Goal: Information Seeking & Learning: Learn about a topic

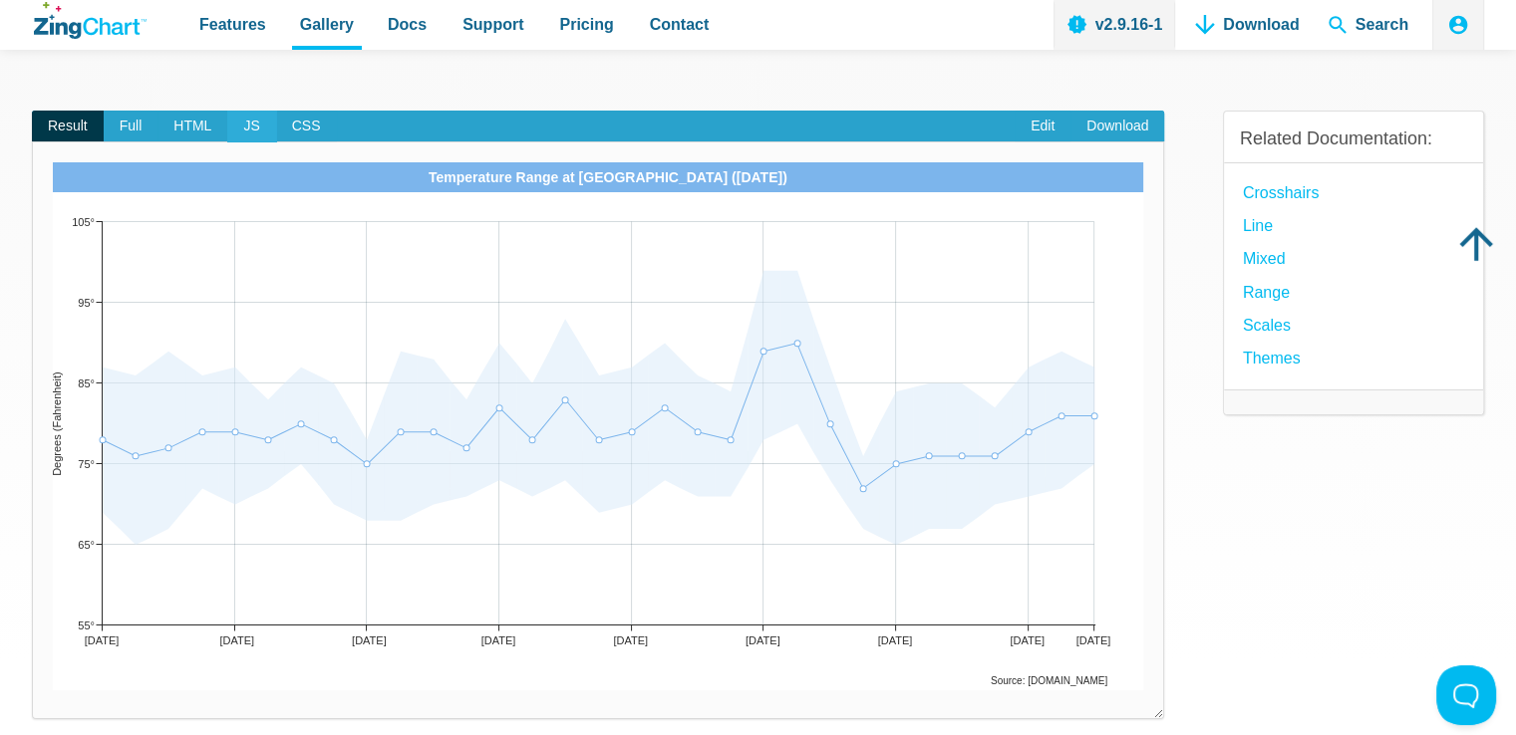
click at [239, 125] on span "JS" at bounding box center [251, 127] width 48 height 32
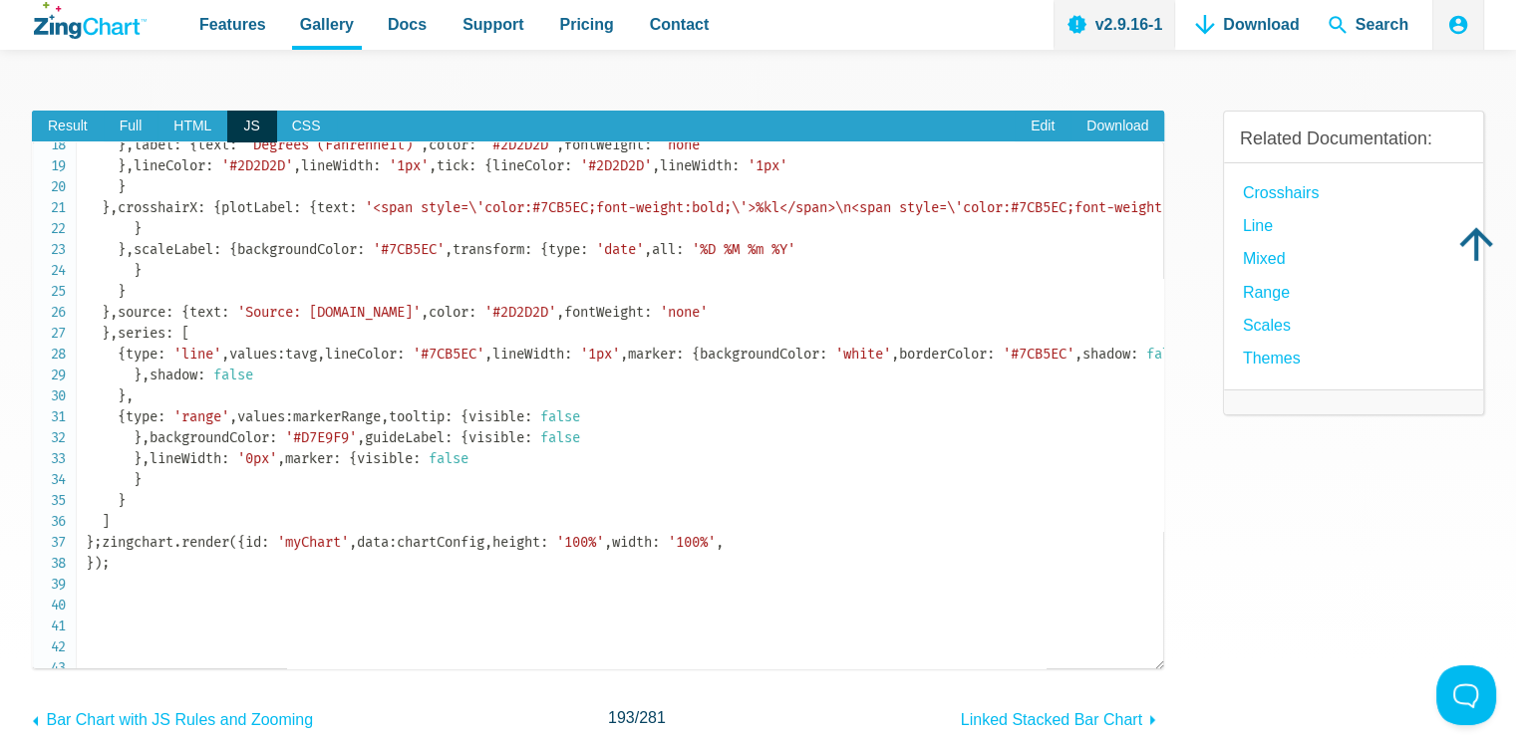
scroll to position [383, 0]
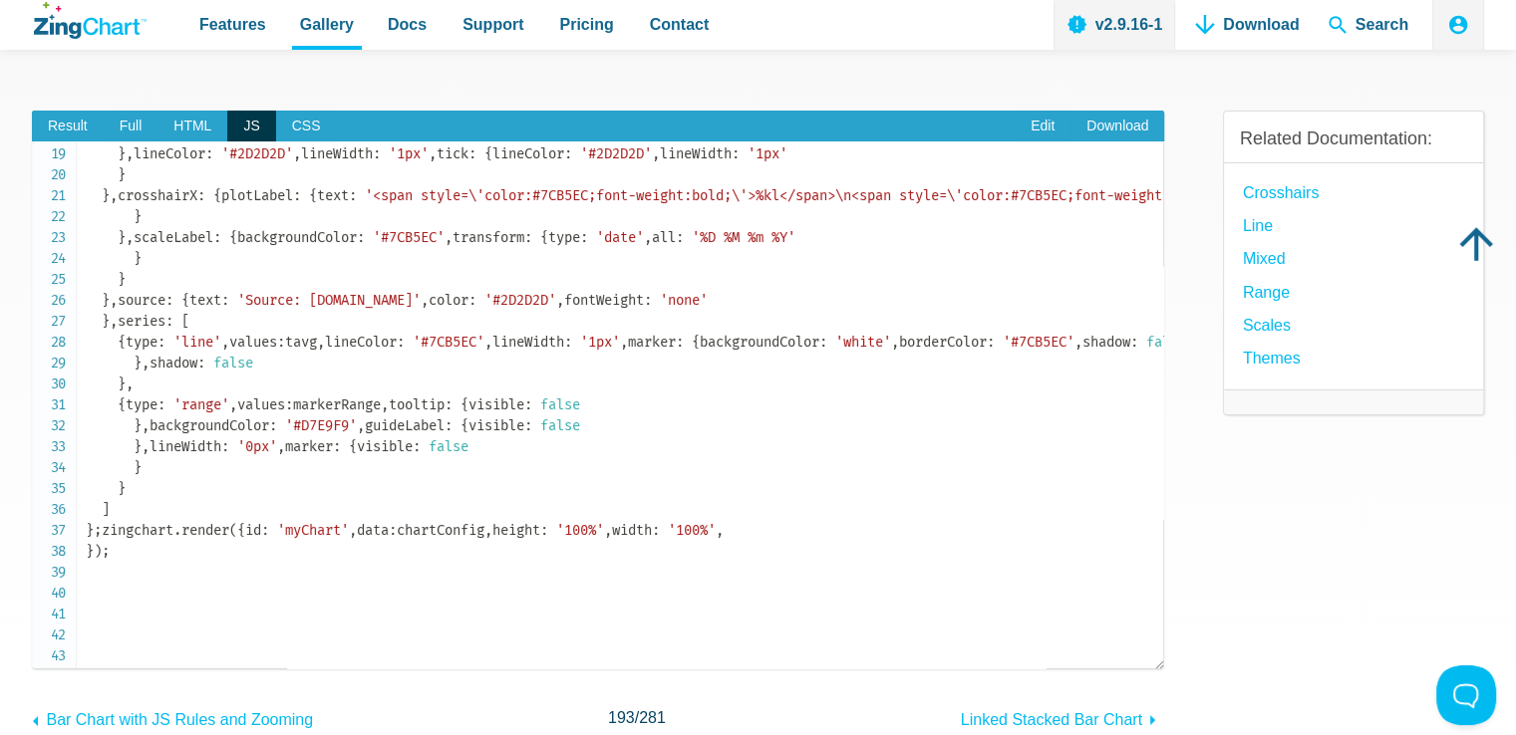
drag, startPoint x: 120, startPoint y: 296, endPoint x: 303, endPoint y: 324, distance: 185.5
click at [303, 324] on code "let tmax = [ 87 , 86 , 89 , 86 , 87 , 83 , 87 , 85 , 78 , 89 , 88 , 83 , 90 , 8…" at bounding box center [624, 164] width 1077 height 795
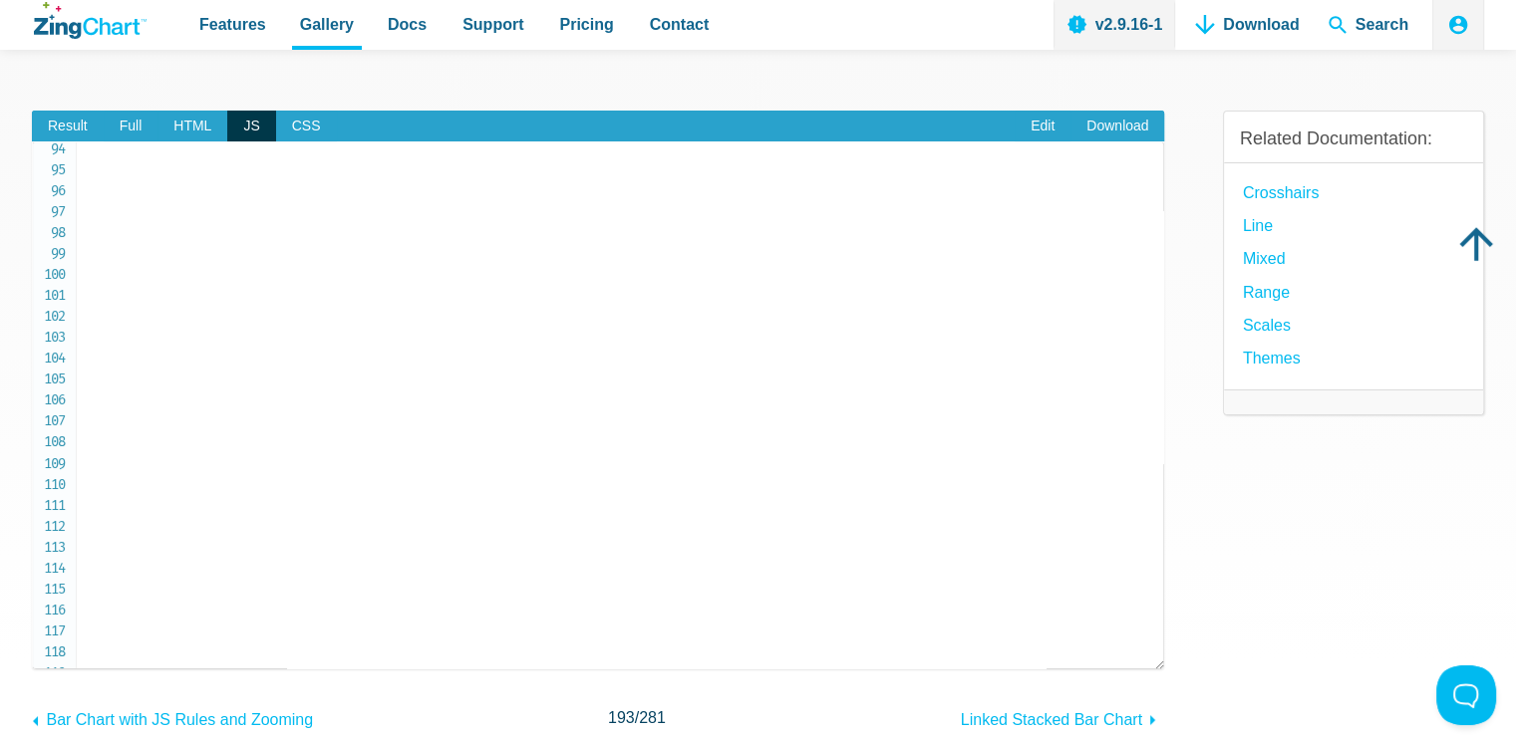
scroll to position [1974, 0]
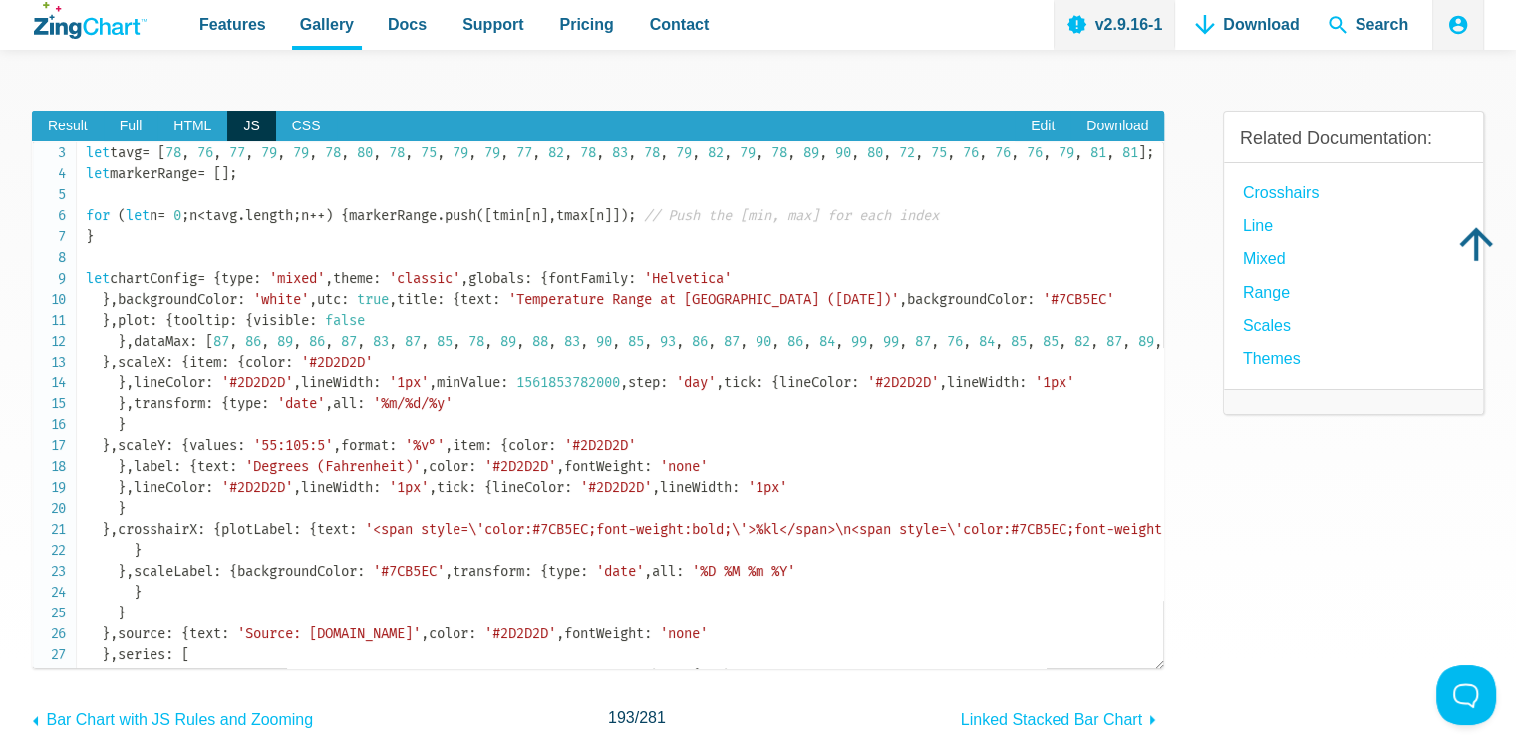
scroll to position [0, 0]
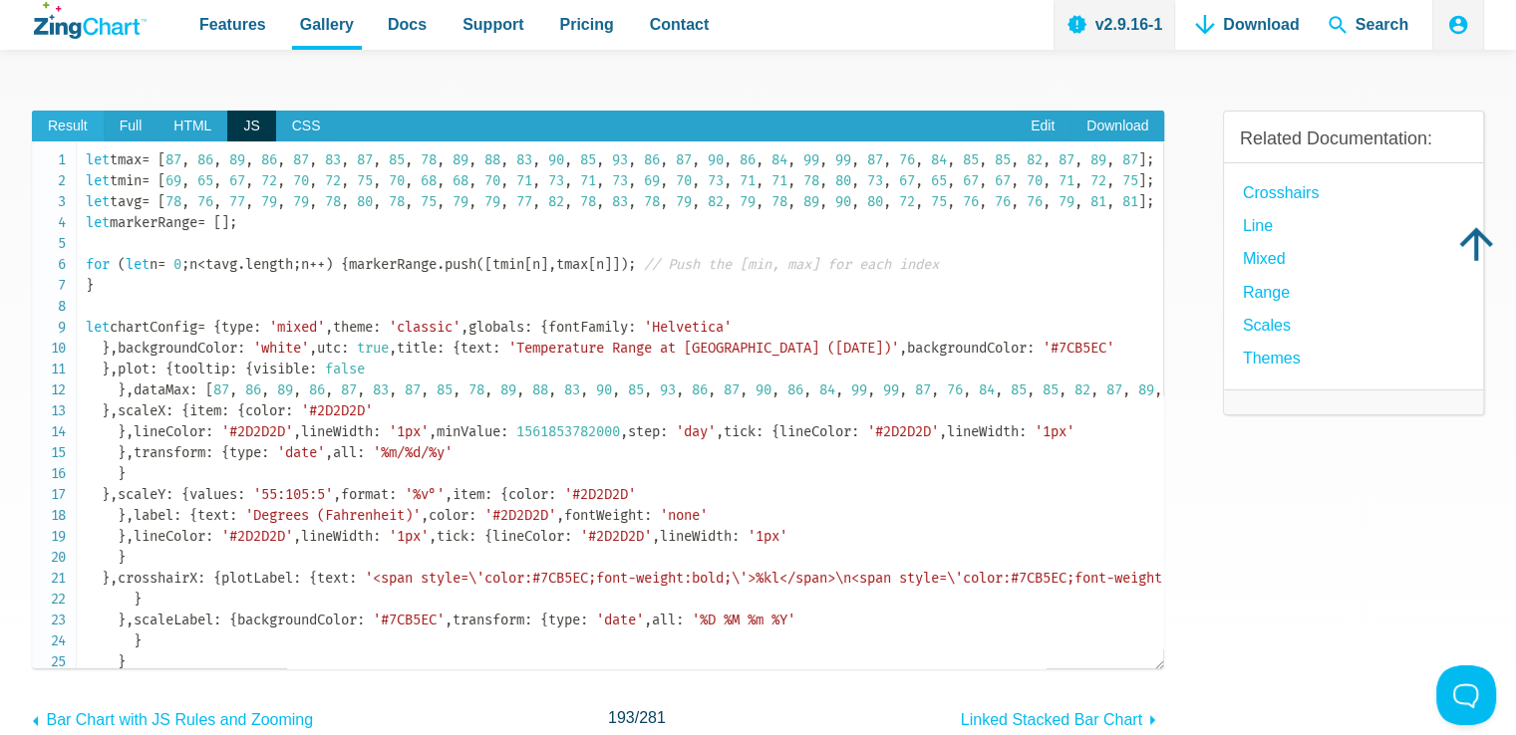
click at [71, 129] on span "Result" at bounding box center [68, 127] width 72 height 32
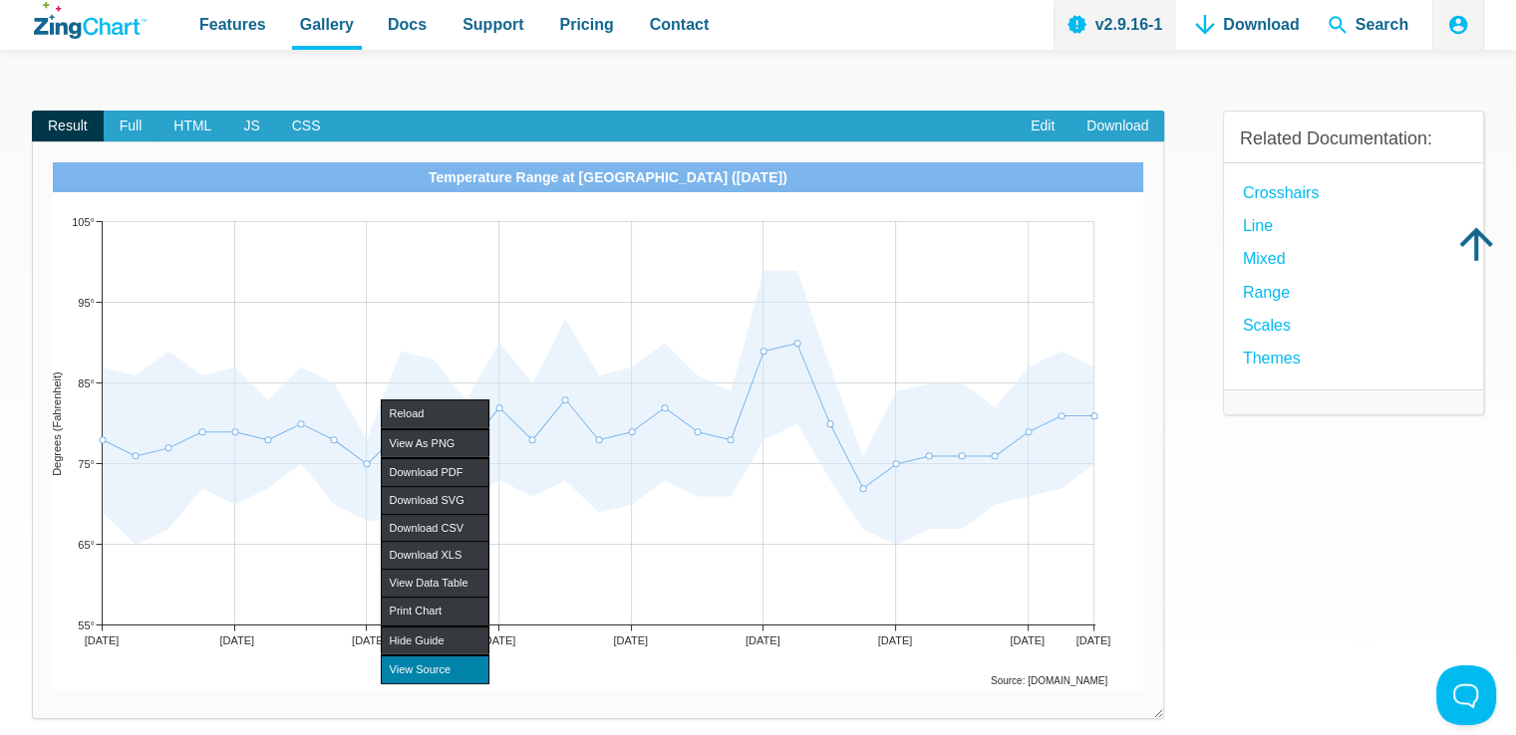
click at [458, 673] on div "View Source" at bounding box center [435, 670] width 109 height 28
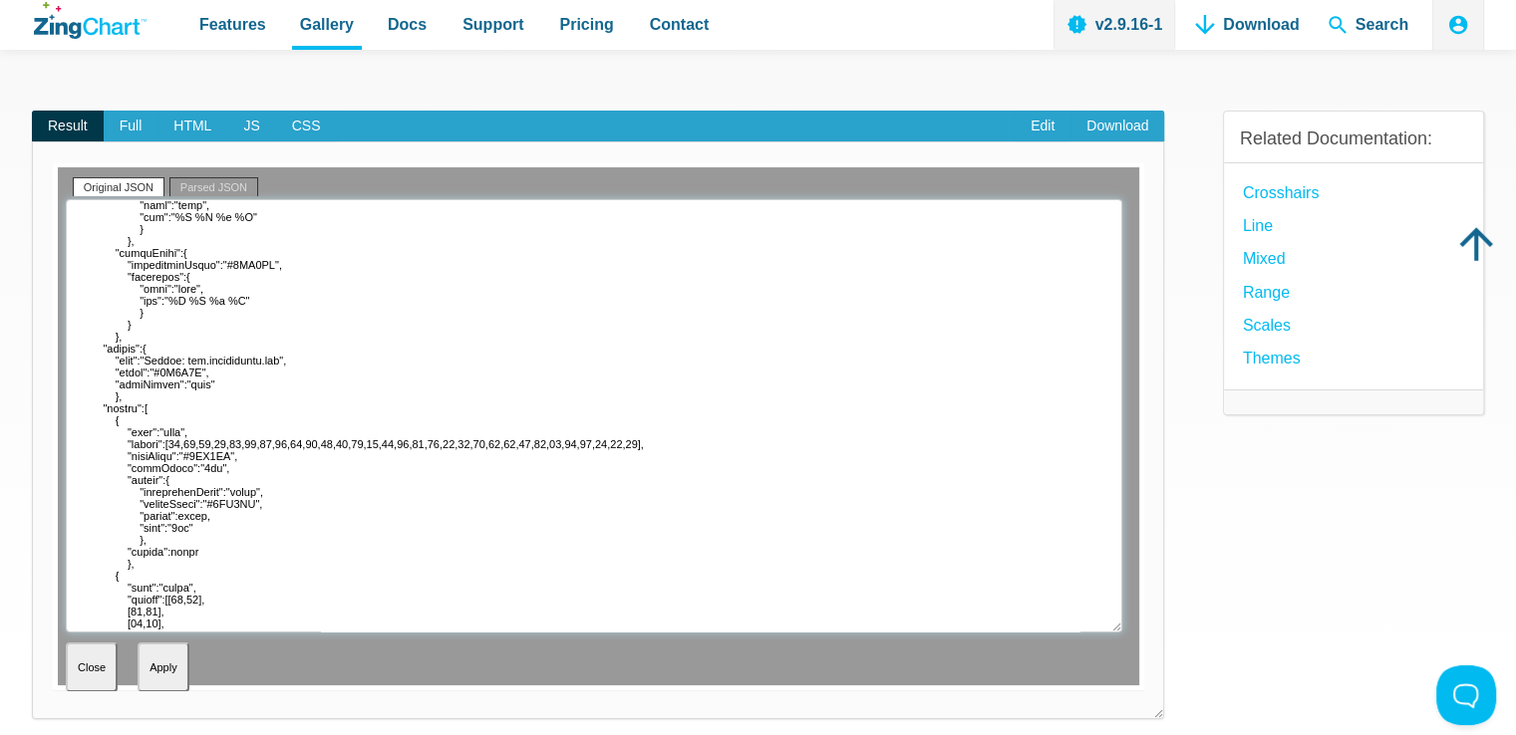
scroll to position [809, 0]
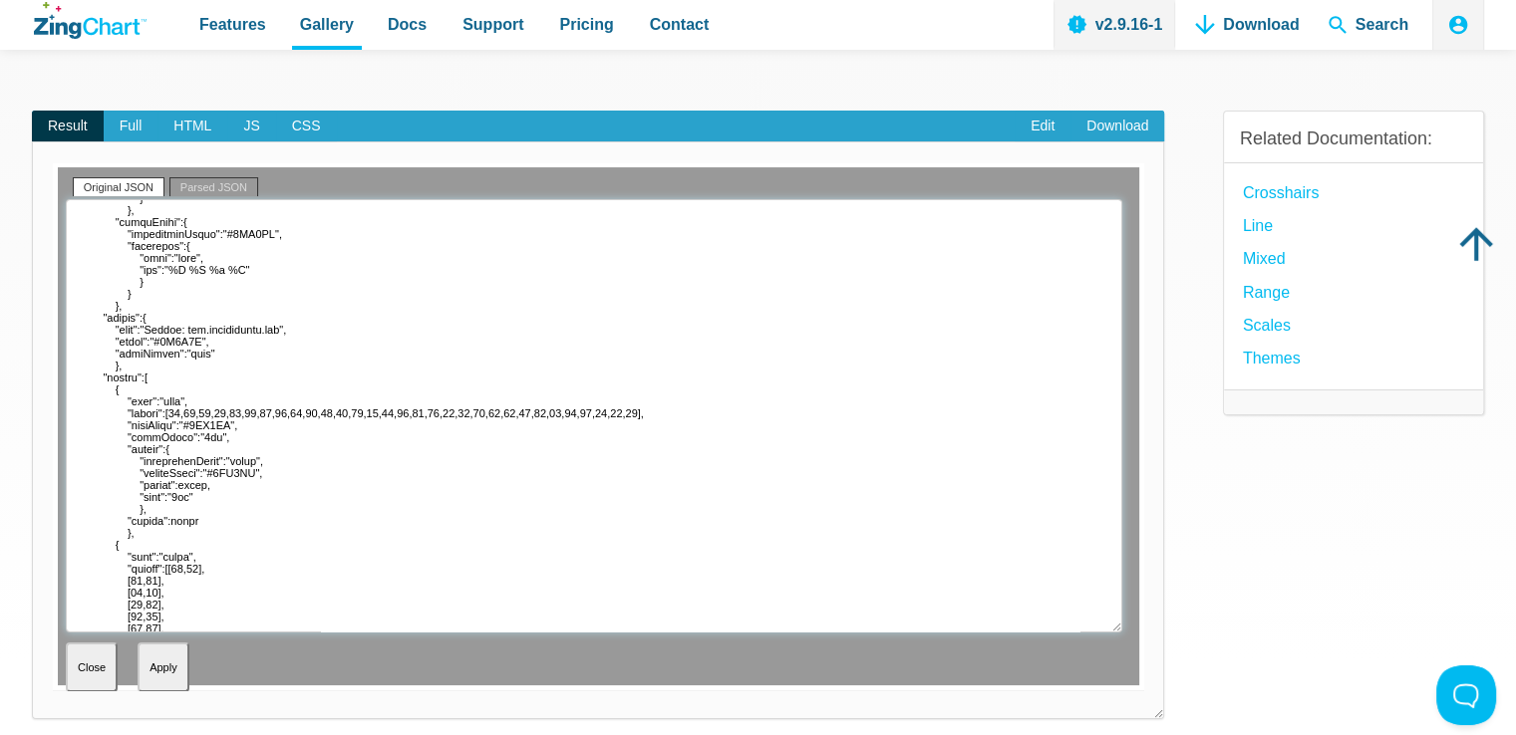
drag, startPoint x: 242, startPoint y: 395, endPoint x: 300, endPoint y: 397, distance: 57.8
click at [300, 397] on textarea "App Content" at bounding box center [594, 415] width 1056 height 433
drag, startPoint x: 324, startPoint y: 397, endPoint x: 376, endPoint y: 397, distance: 51.8
click at [376, 397] on textarea "App Content" at bounding box center [594, 415] width 1056 height 433
click at [511, 475] on textarea "App Content" at bounding box center [594, 415] width 1056 height 433
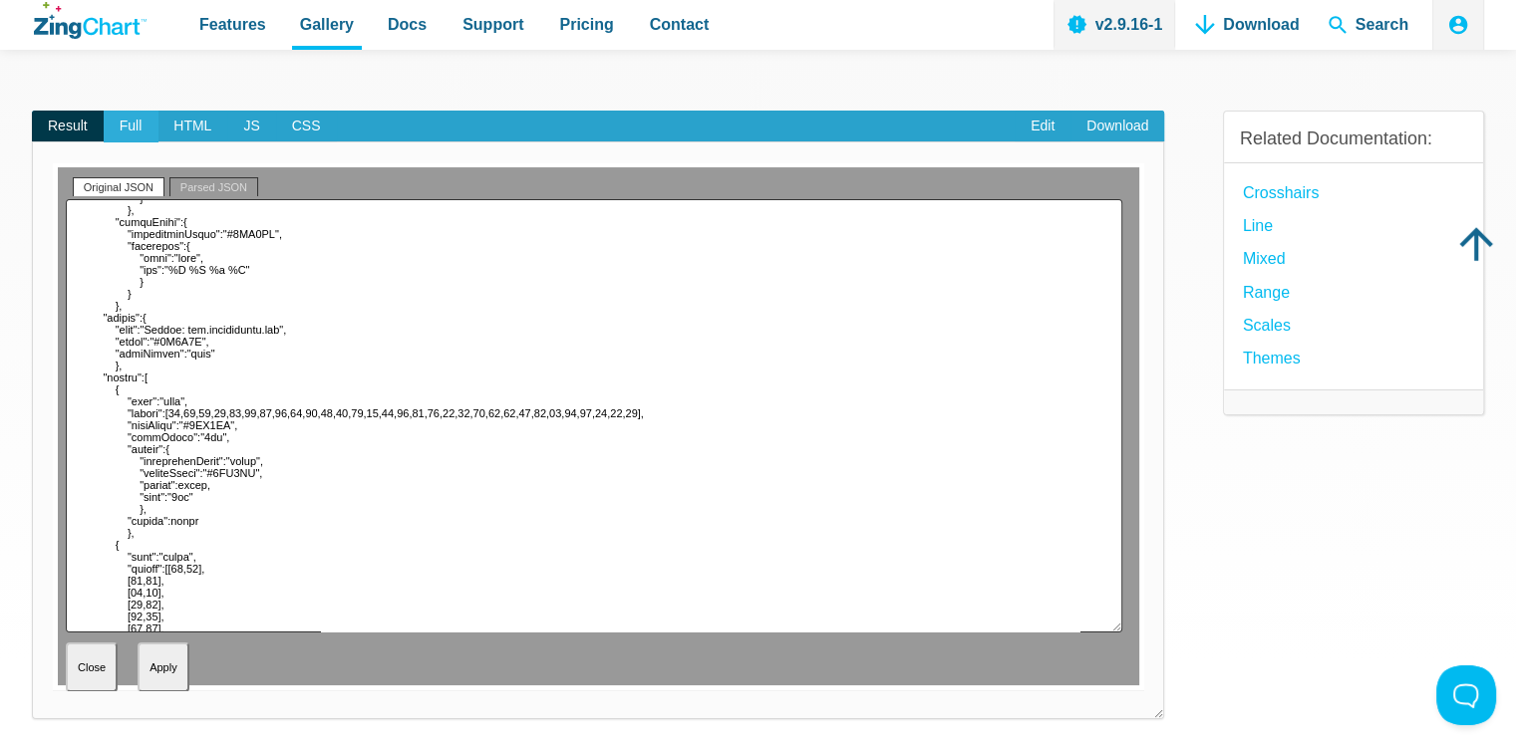
click at [136, 134] on span "Full" at bounding box center [131, 127] width 55 height 32
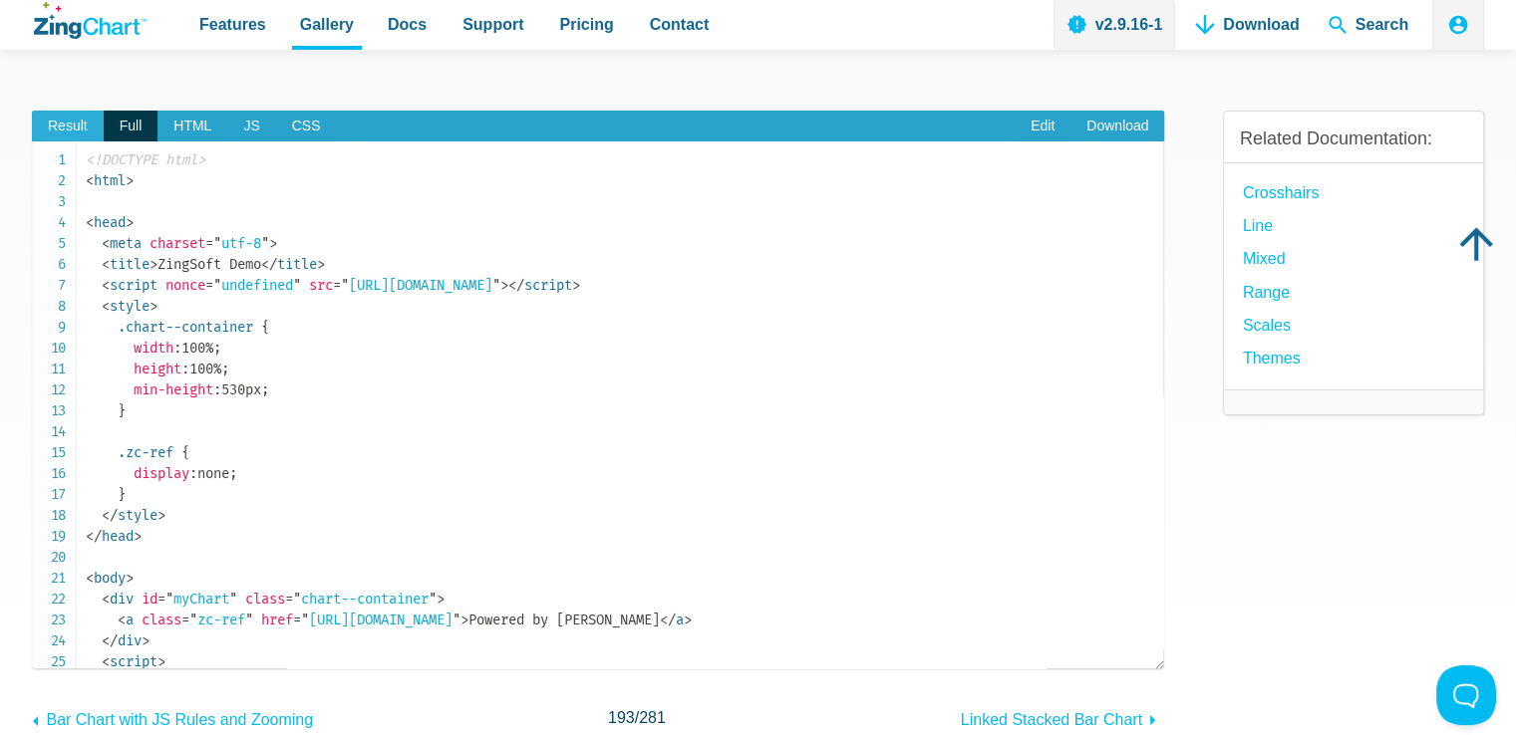
click at [67, 124] on span "Result" at bounding box center [68, 127] width 72 height 32
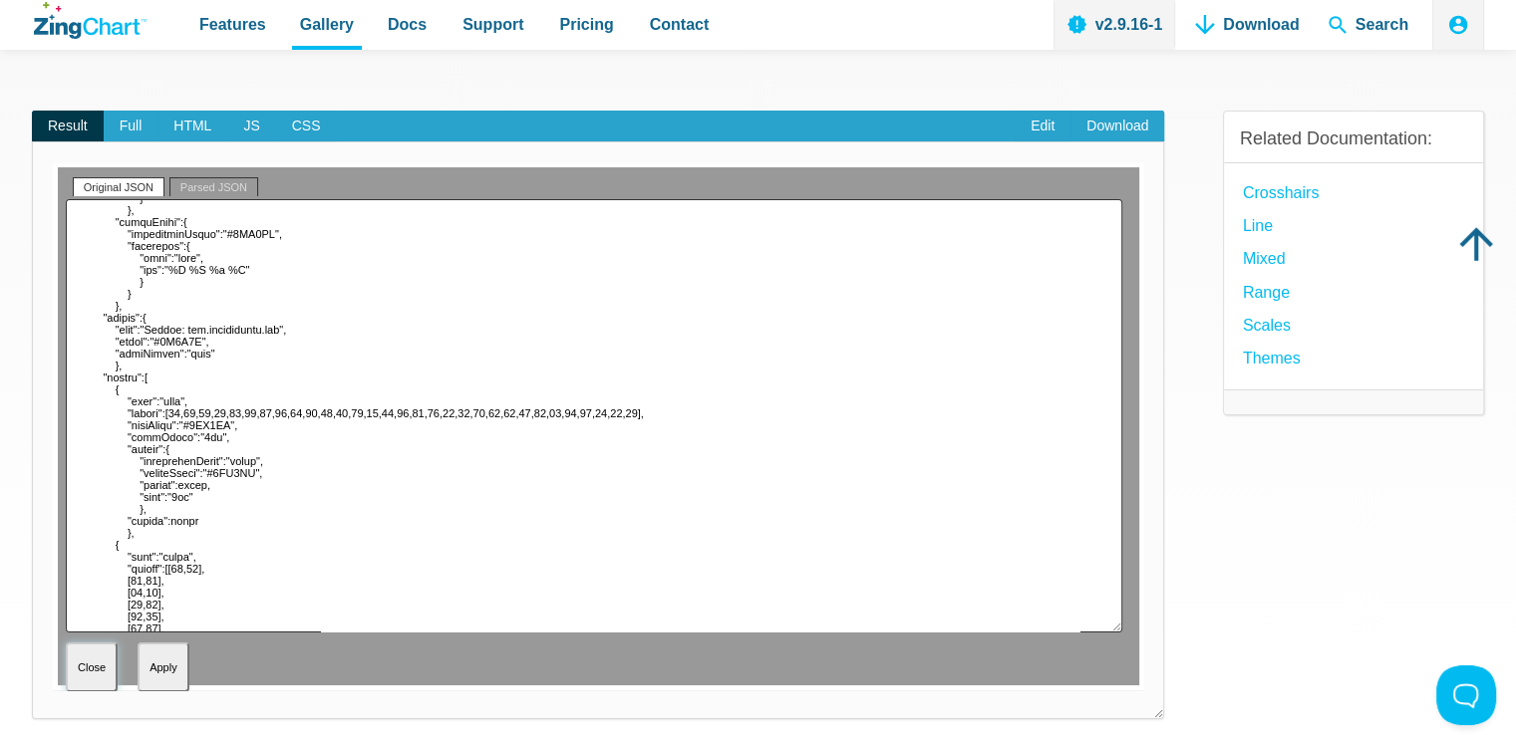
click at [76, 668] on input "Close" at bounding box center [92, 668] width 52 height 50
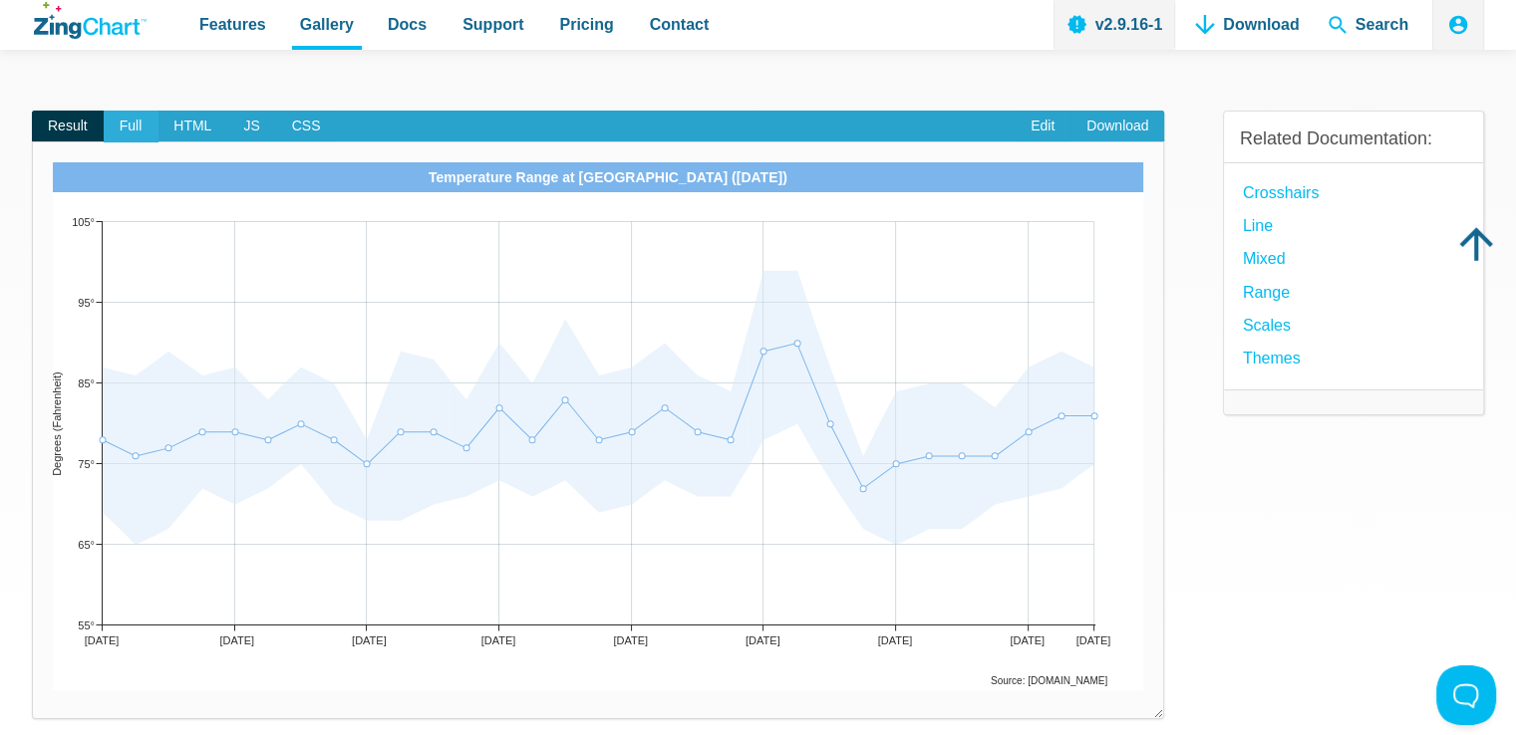
click at [133, 134] on span "Full" at bounding box center [131, 127] width 55 height 32
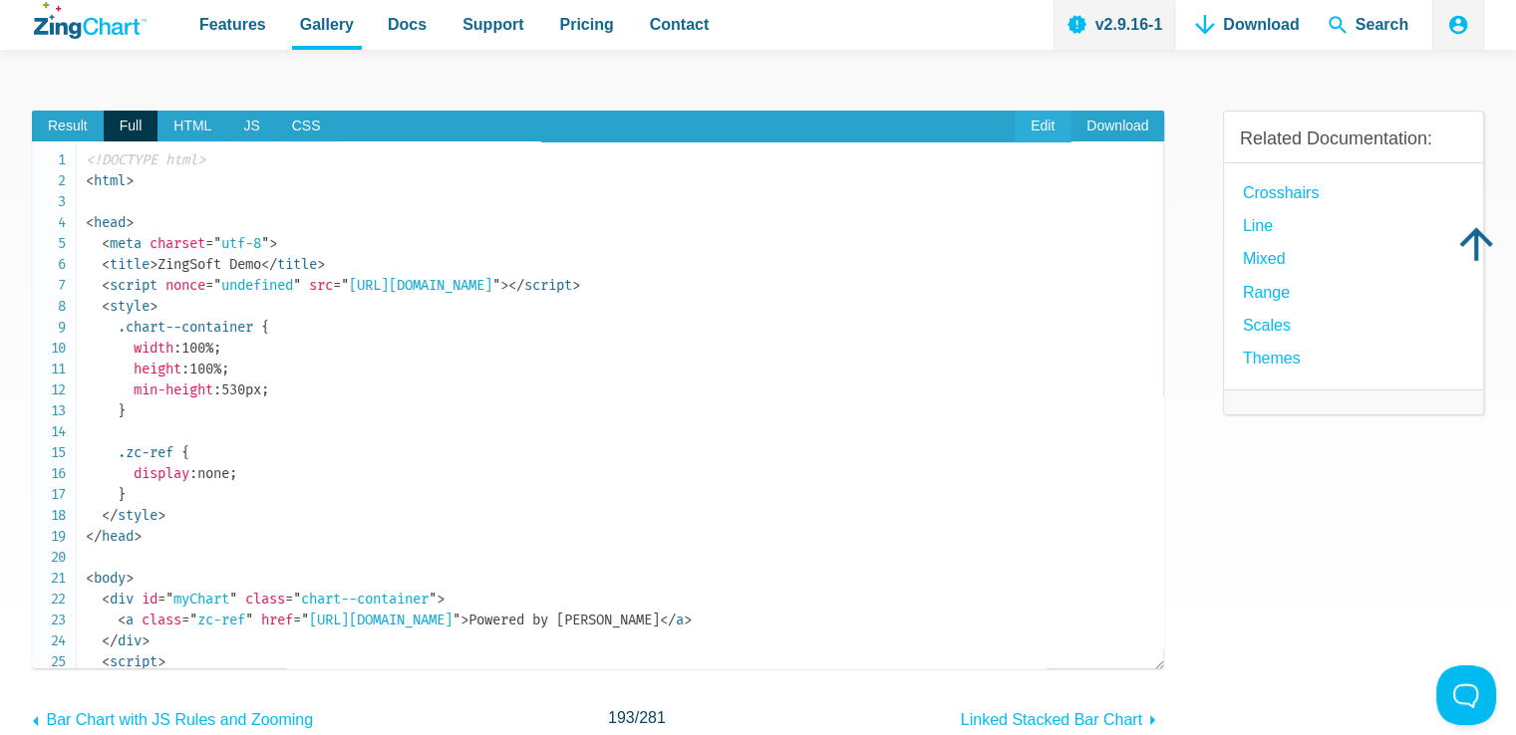
click at [1053, 123] on link "Edit" at bounding box center [1042, 127] width 56 height 32
